Goal: Task Accomplishment & Management: Manage account settings

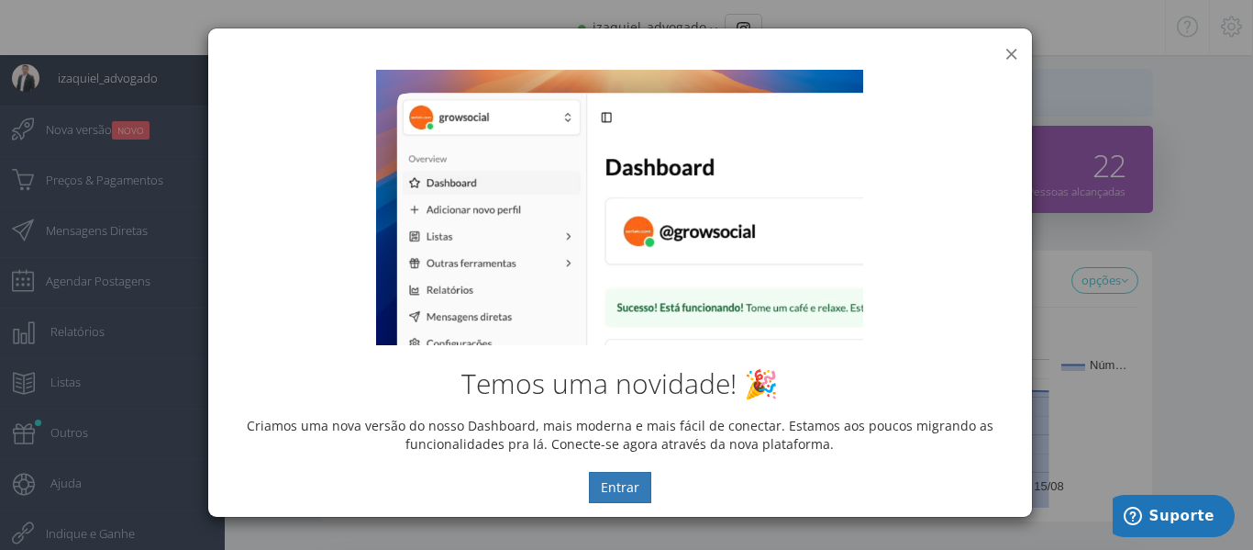
click at [1007, 54] on button "×" at bounding box center [1012, 53] width 14 height 25
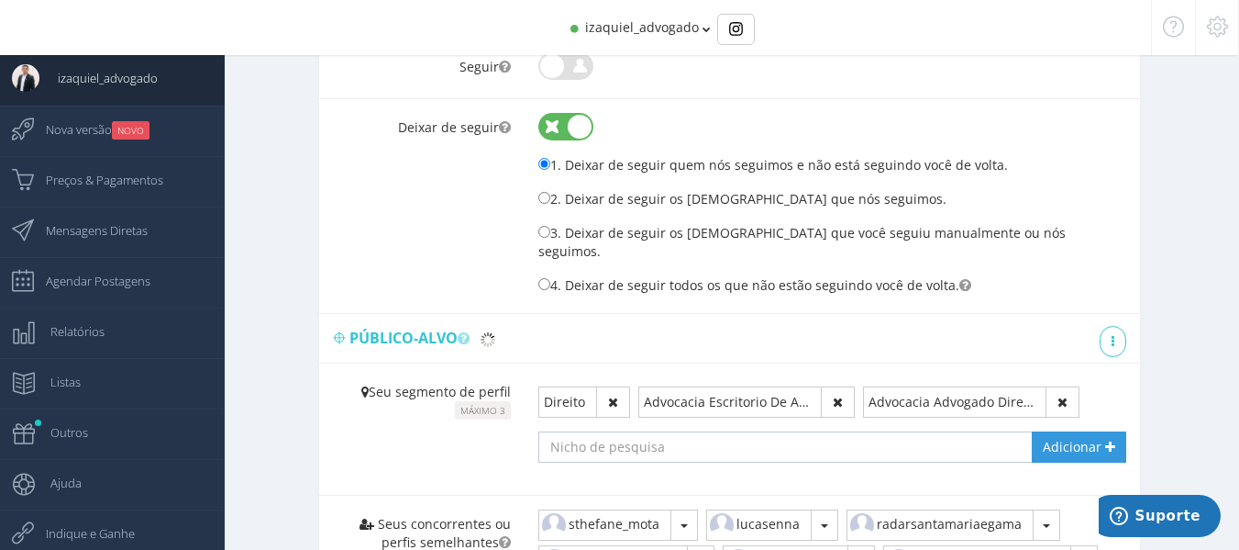
scroll to position [1444, 0]
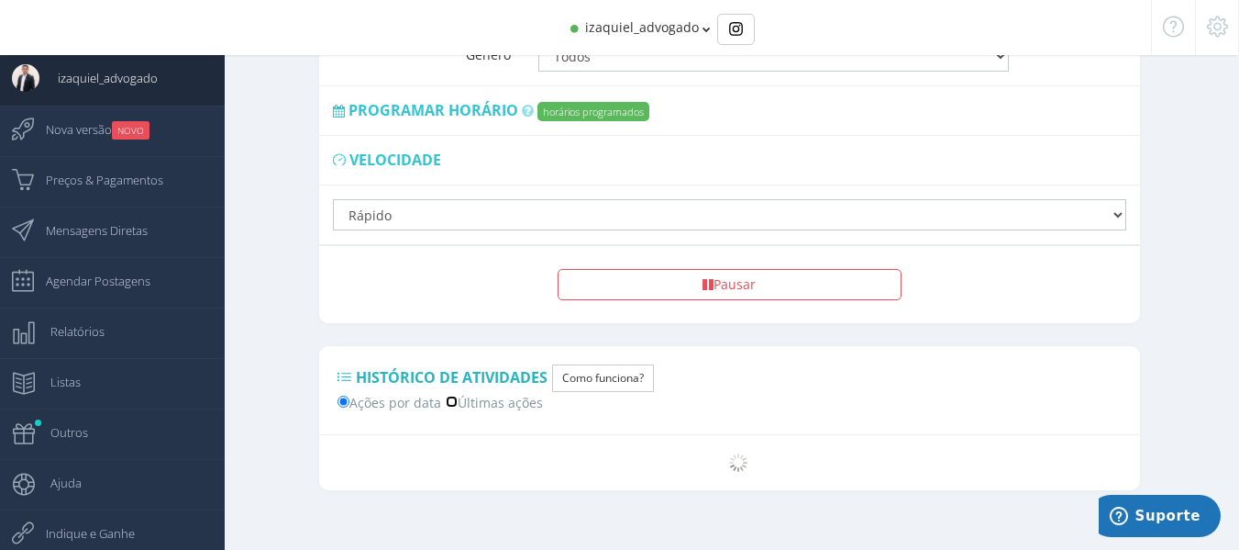
click at [450, 395] on input "Últimas ações" at bounding box center [452, 401] width 12 height 12
radio input "true"
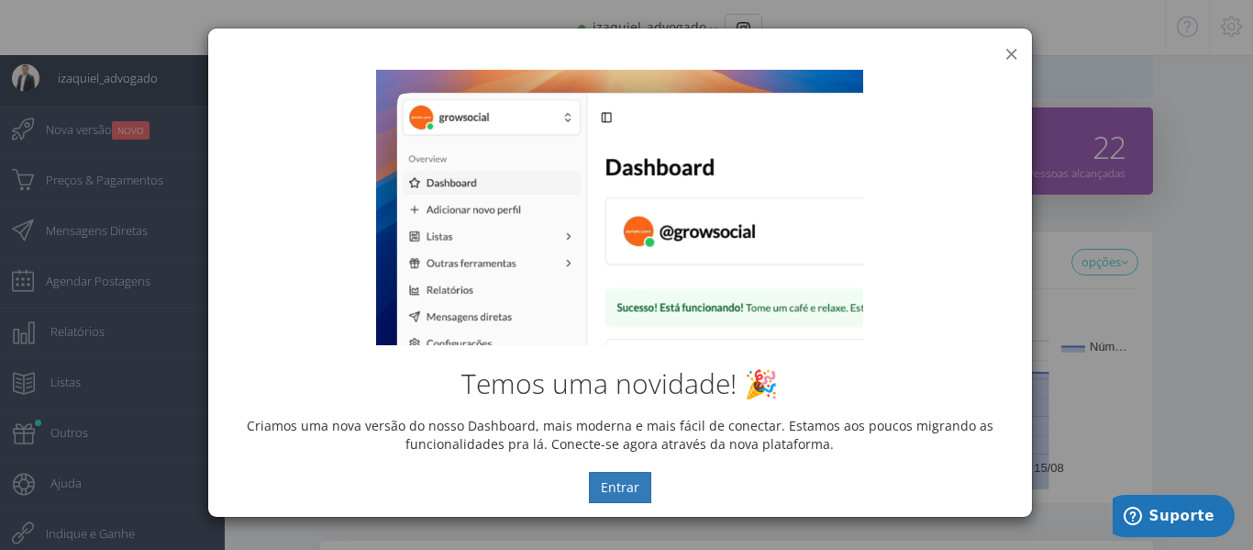
click at [1015, 48] on button "×" at bounding box center [1012, 53] width 14 height 25
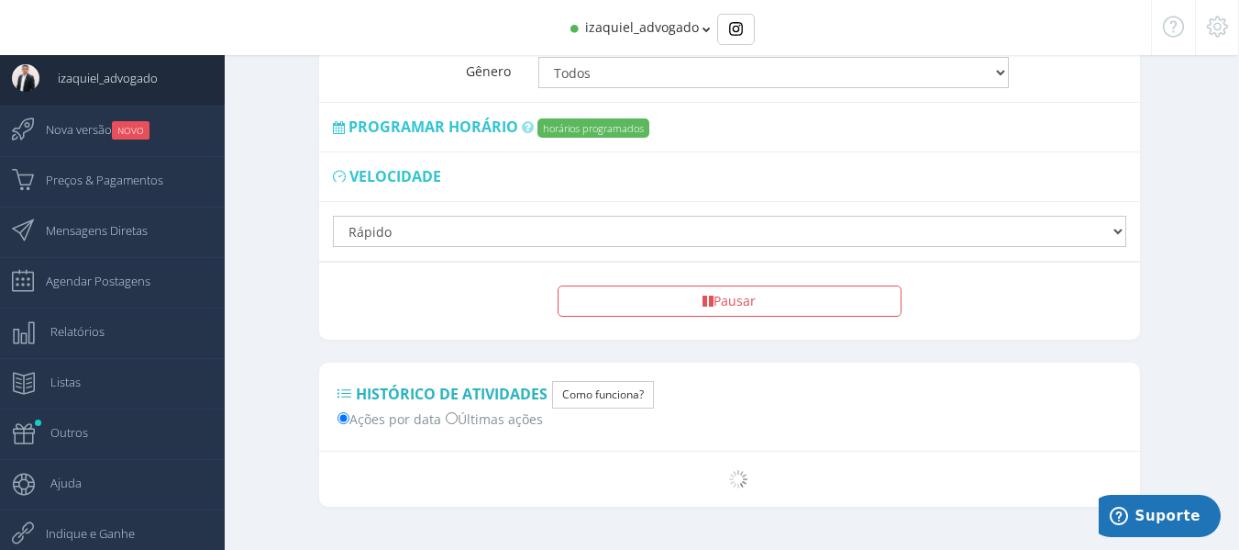
scroll to position [1444, 0]
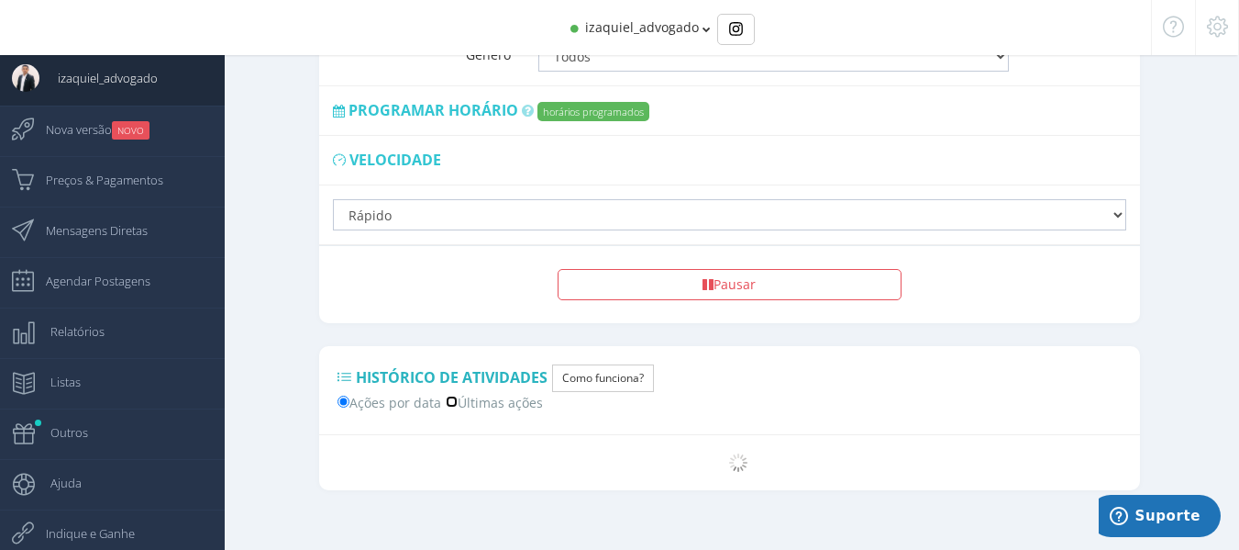
click at [449, 395] on input "Últimas ações" at bounding box center [452, 401] width 12 height 12
radio input "true"
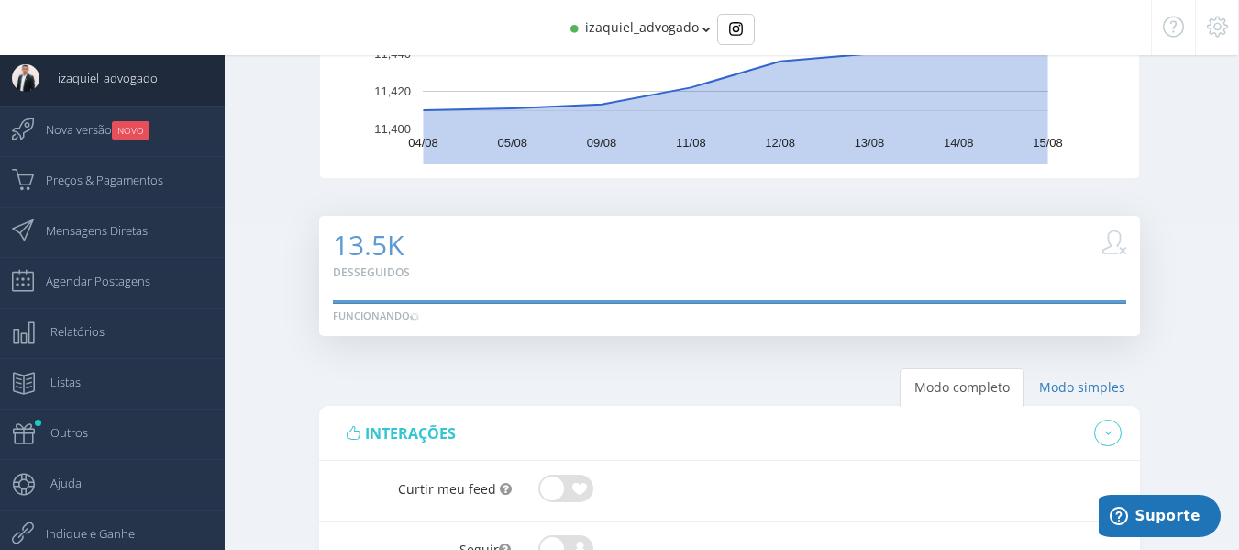
scroll to position [251, 0]
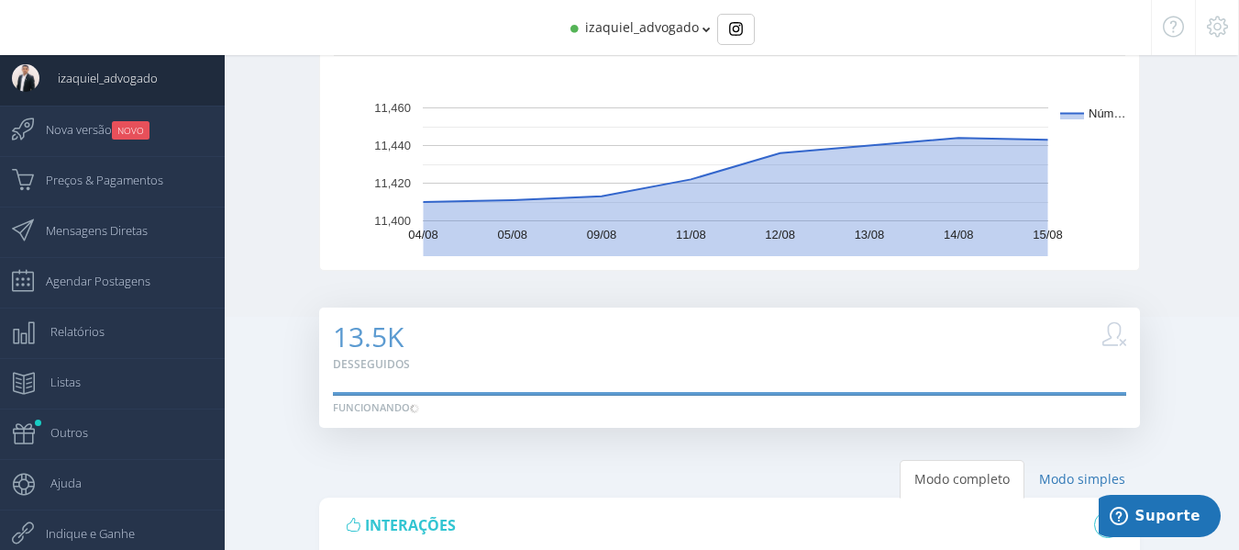
click at [658, 28] on span "izaquiel_advogado" at bounding box center [642, 26] width 114 height 17
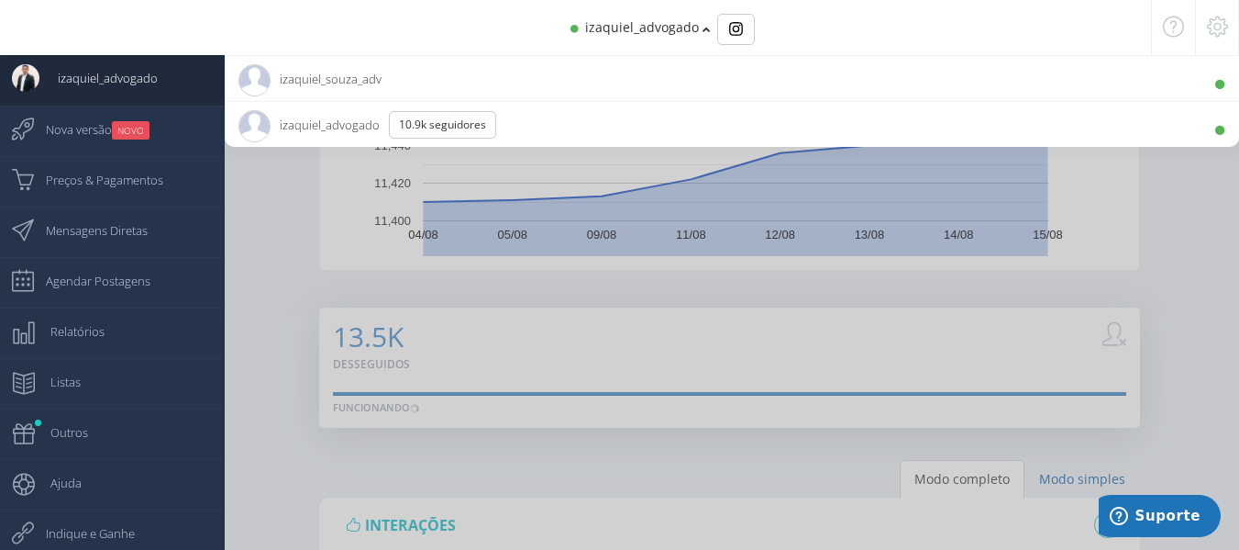
click at [313, 117] on span "izaquiel_advogado 10.9K Seguidores" at bounding box center [375, 125] width 272 height 46
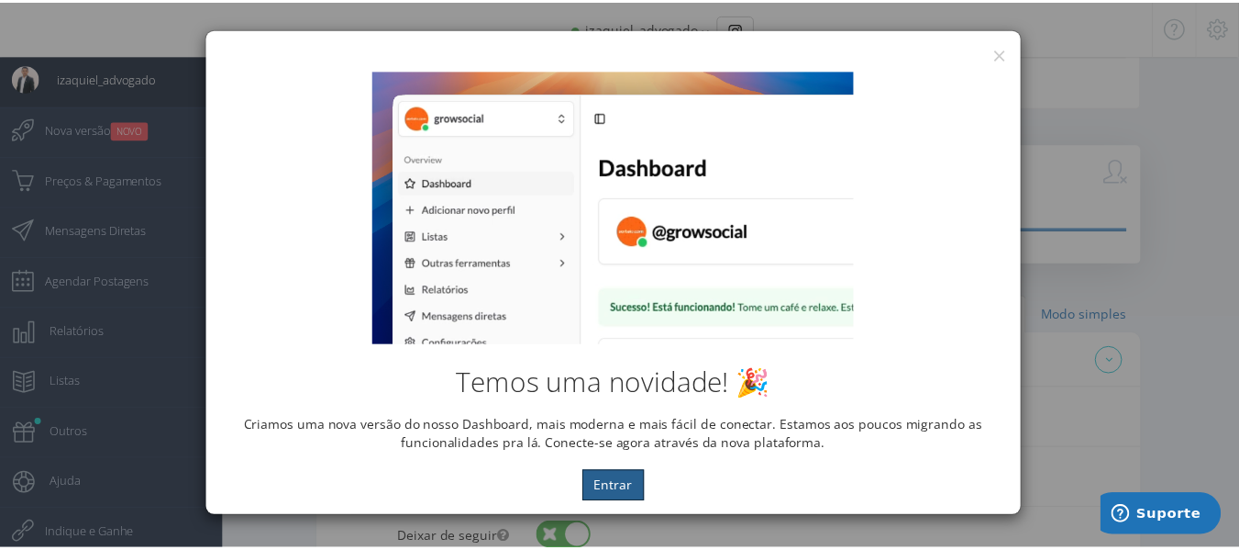
scroll to position [0, 0]
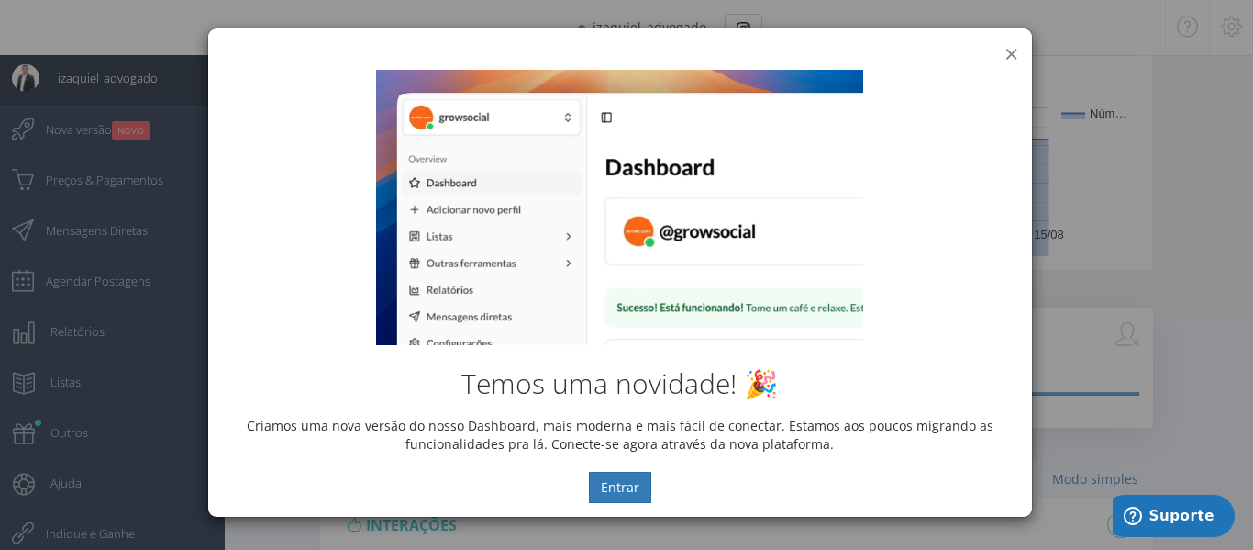
click at [1006, 50] on button "×" at bounding box center [1012, 53] width 14 height 25
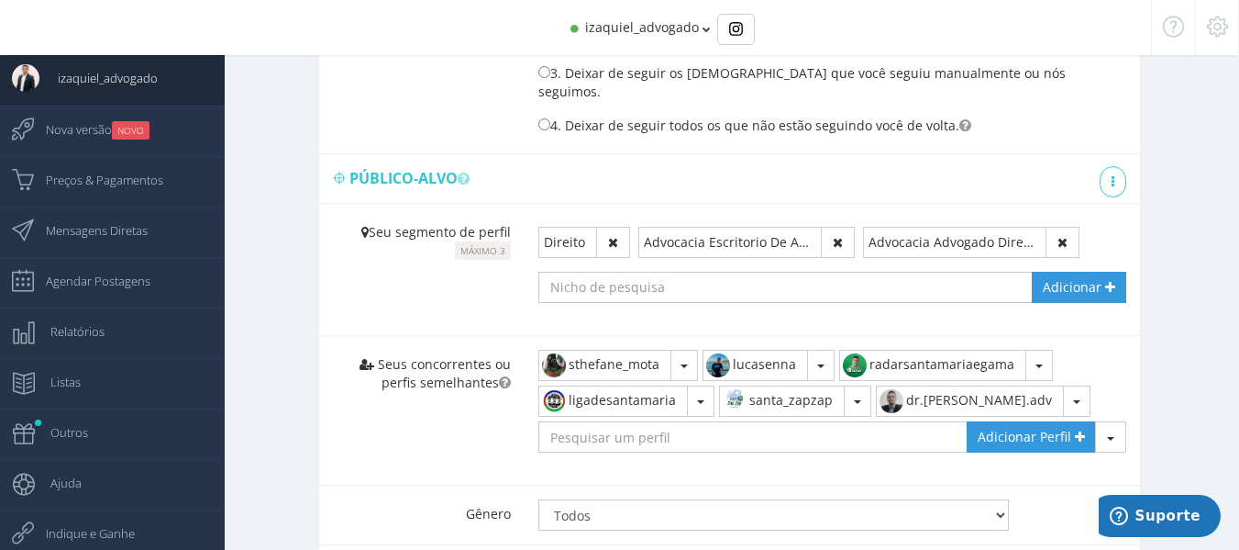
scroll to position [1444, 0]
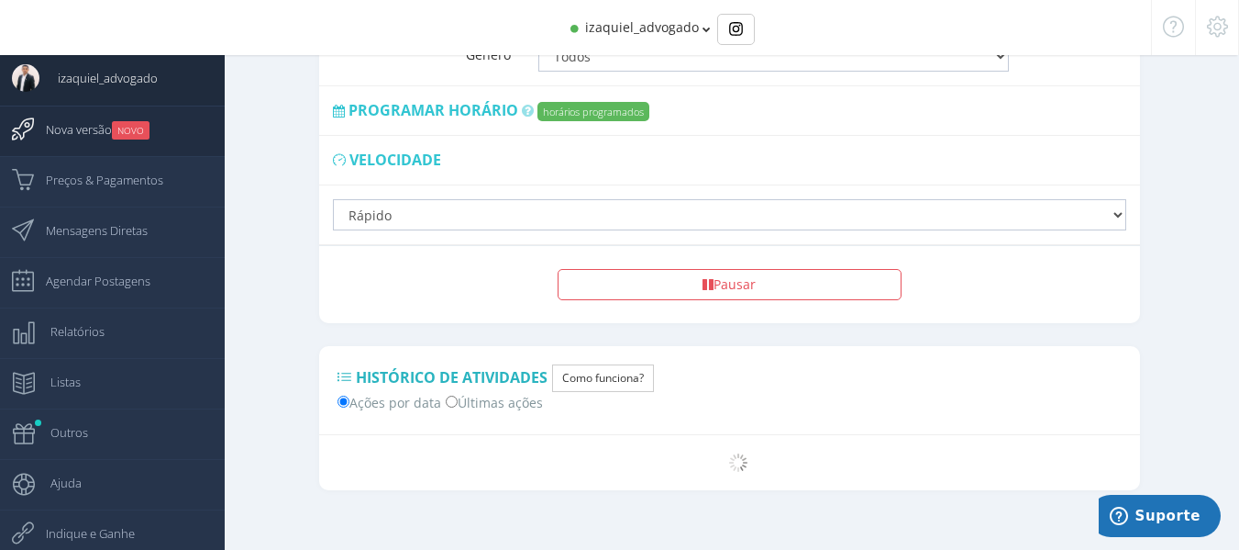
click at [76, 117] on span "Nova versão NOVO" at bounding box center [89, 129] width 122 height 46
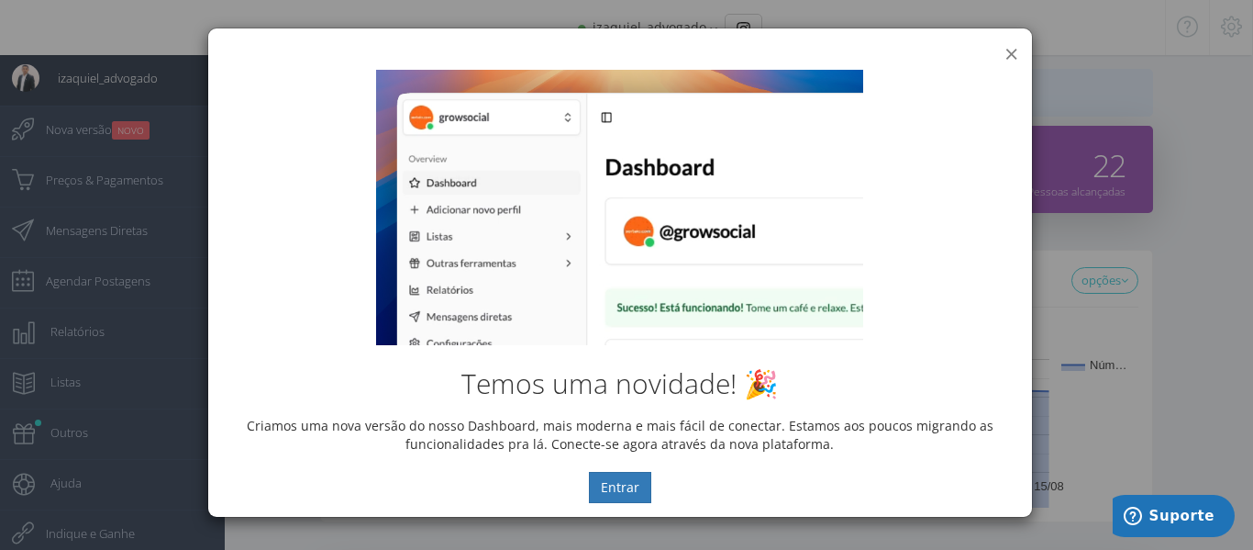
click at [1016, 48] on button "×" at bounding box center [1012, 53] width 14 height 25
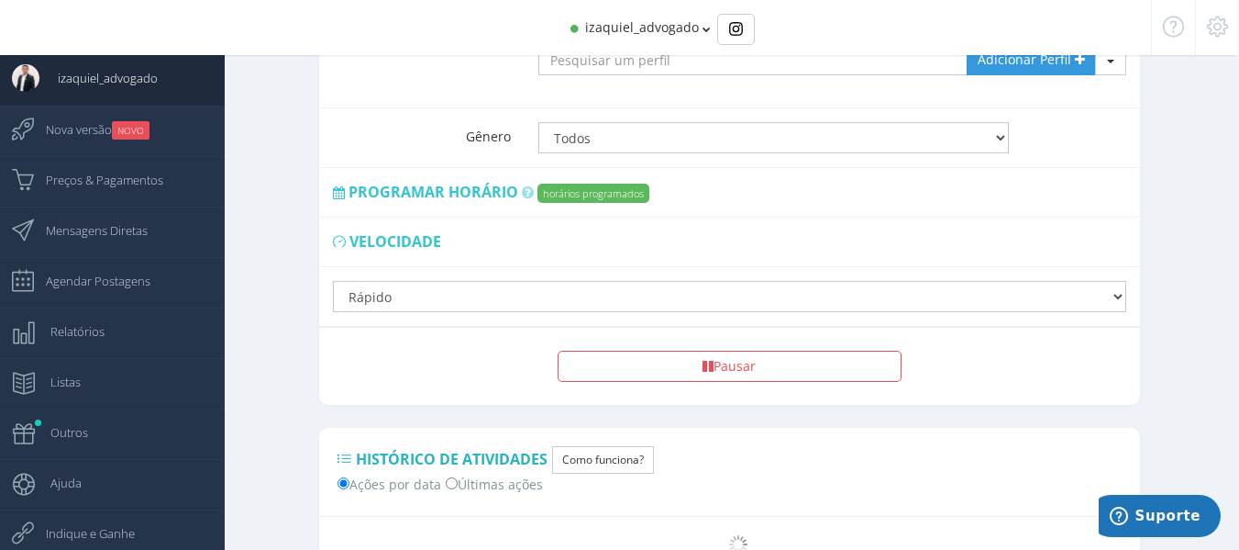
scroll to position [1444, 0]
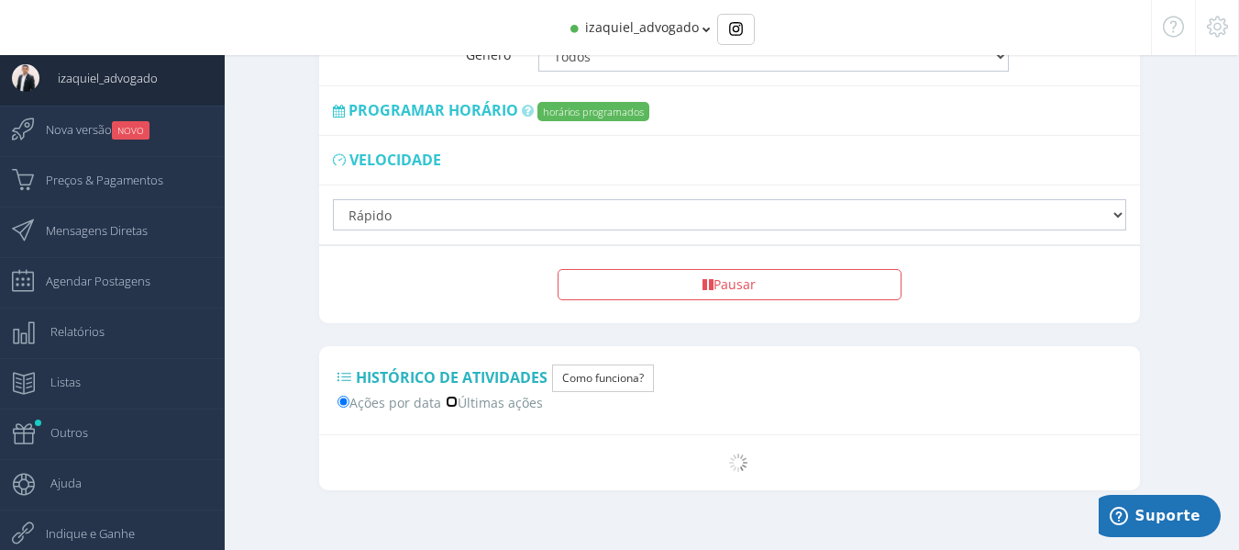
click at [456, 395] on input "Últimas ações" at bounding box center [452, 401] width 12 height 12
radio input "true"
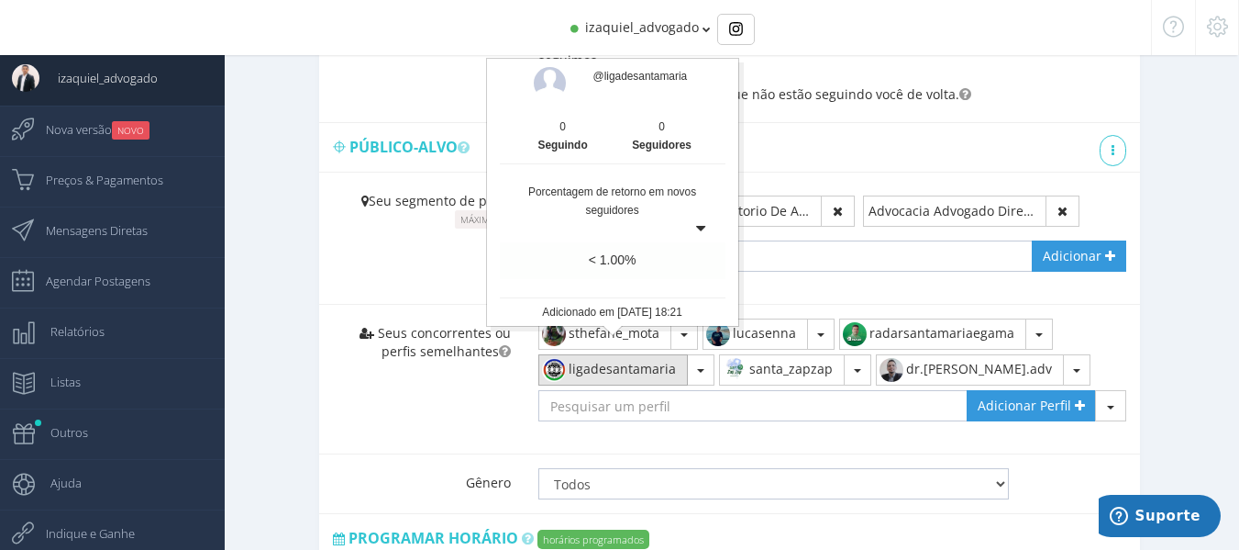
scroll to position [985, 0]
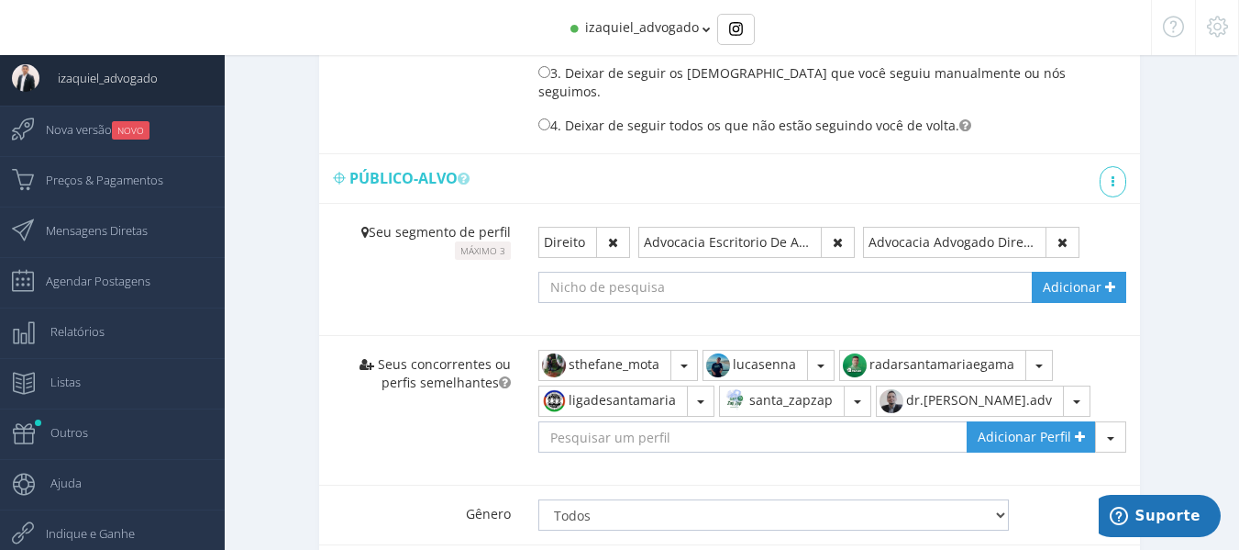
click at [703, 26] on icon at bounding box center [707, 29] width 8 height 13
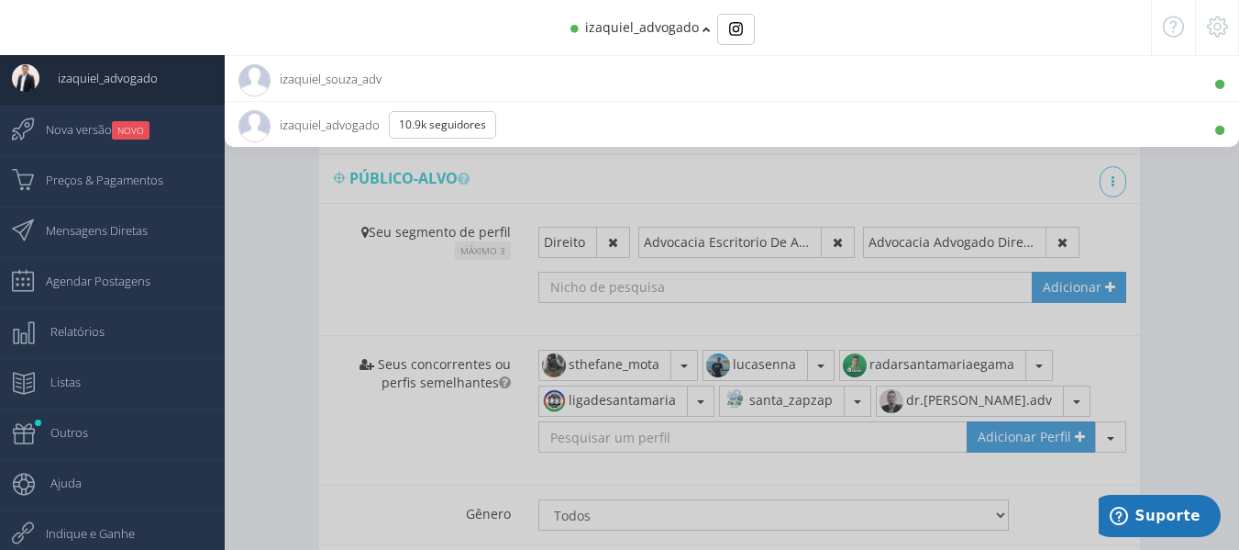
click at [307, 84] on span "izaquiel_souza_adv 470 Seguidores" at bounding box center [310, 79] width 143 height 46
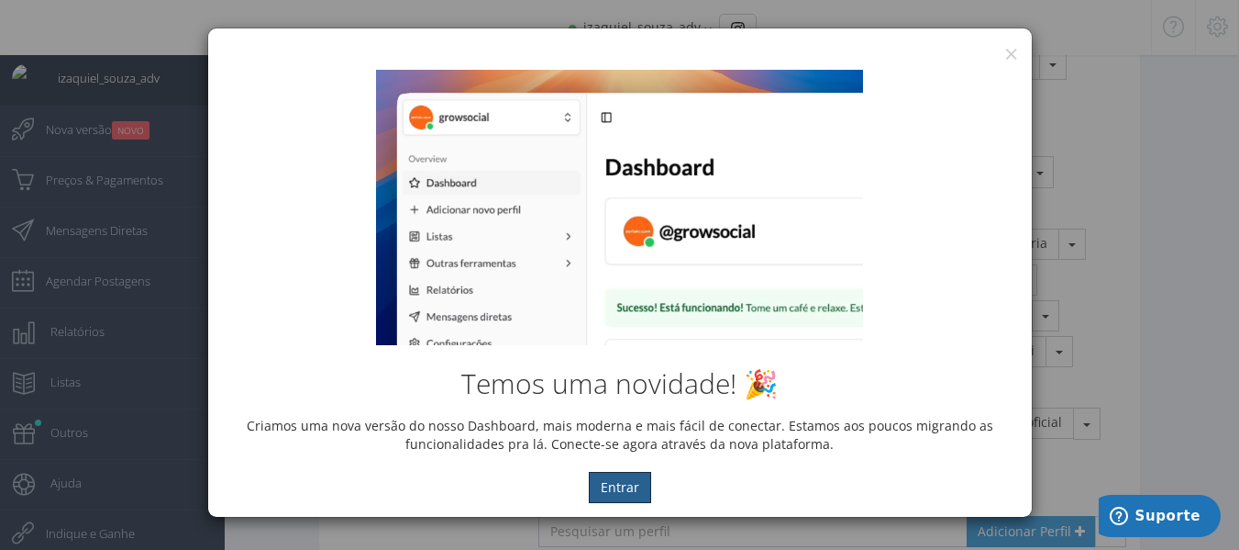
scroll to position [854, 0]
click at [1010, 51] on button "×" at bounding box center [1012, 53] width 14 height 25
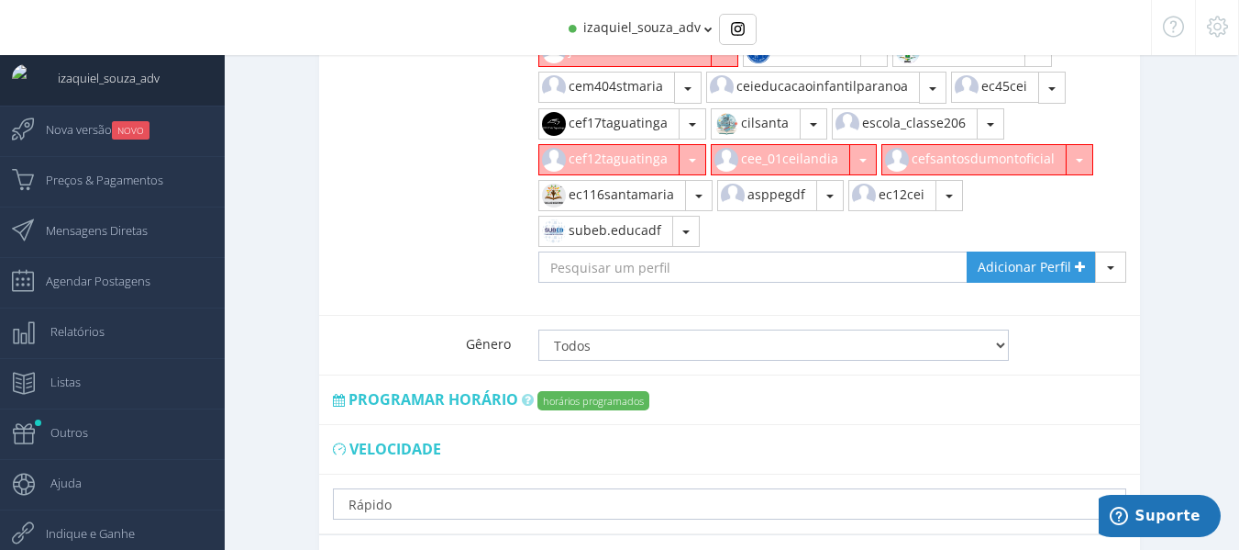
scroll to position [1376, 0]
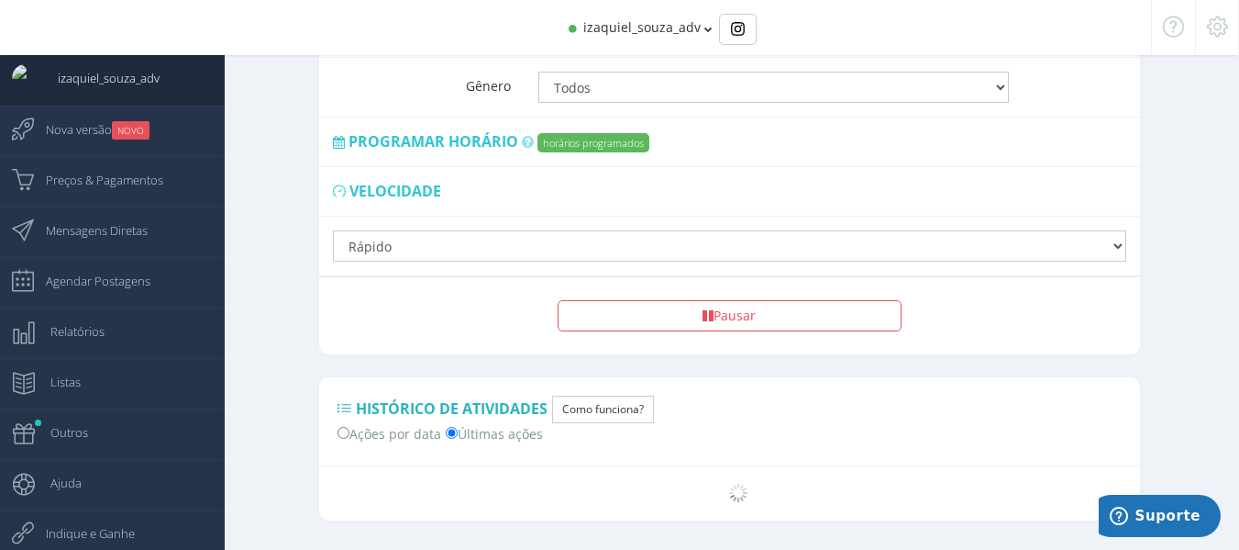
click at [374, 423] on label "Ações por data" at bounding box center [390, 432] width 104 height 19
click at [350, 427] on input "Ações por data" at bounding box center [344, 433] width 12 height 12
radio input "true"
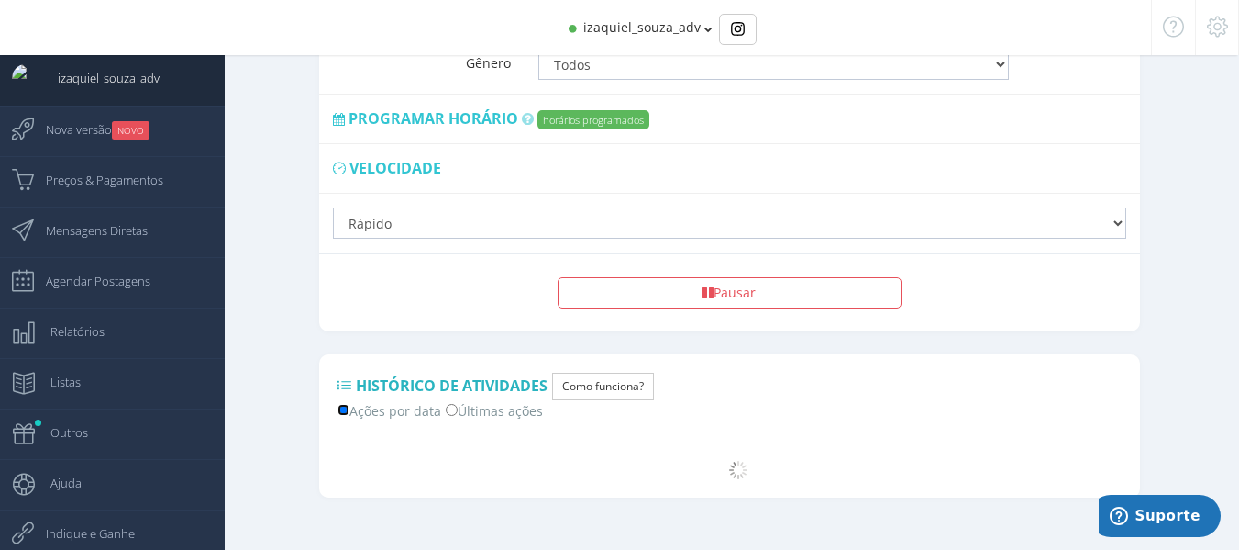
scroll to position [1406, 0]
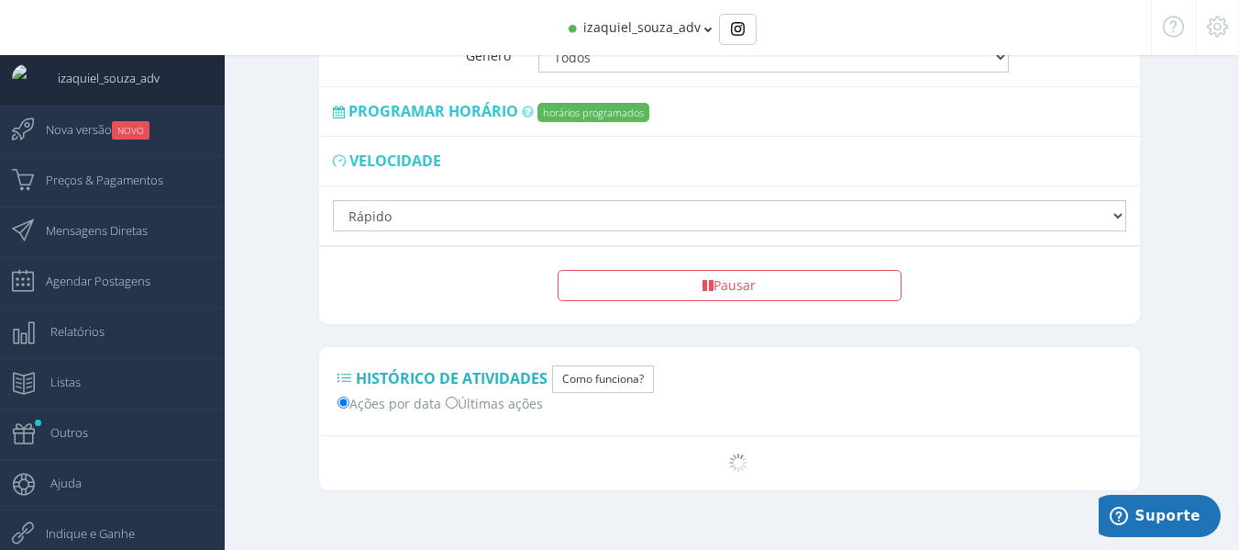
click at [486, 393] on label "Últimas ações" at bounding box center [494, 402] width 97 height 19
click at [458, 396] on input "Últimas ações" at bounding box center [452, 402] width 12 height 12
radio input "true"
click at [58, 133] on span "Nova versão NOVO" at bounding box center [89, 129] width 122 height 46
